Goal: Information Seeking & Learning: Find specific fact

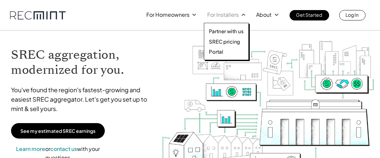
click at [226, 15] on p "For Installers" at bounding box center [222, 14] width 31 height 9
click at [225, 41] on p "SREC pricing" at bounding box center [224, 41] width 31 height 7
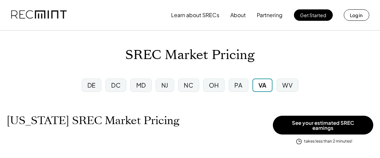
scroll to position [110, 295]
click at [263, 85] on div "VA" at bounding box center [263, 85] width 8 height 8
click at [264, 84] on div "VA" at bounding box center [263, 85] width 8 height 8
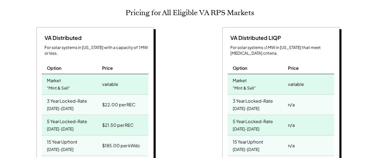
scroll to position [301, 0]
